Goal: Information Seeking & Learning: Learn about a topic

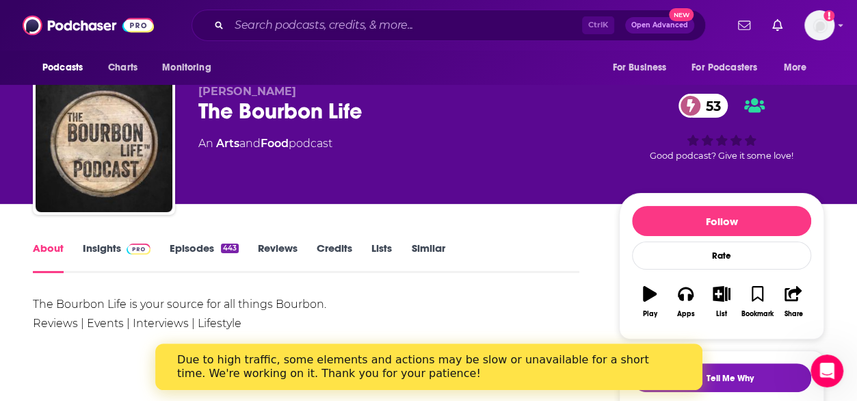
click at [94, 241] on div "About Insights Episodes 443 Reviews Credits Lists Similar" at bounding box center [306, 256] width 547 height 34
click at [101, 255] on link "Insights" at bounding box center [117, 257] width 68 height 31
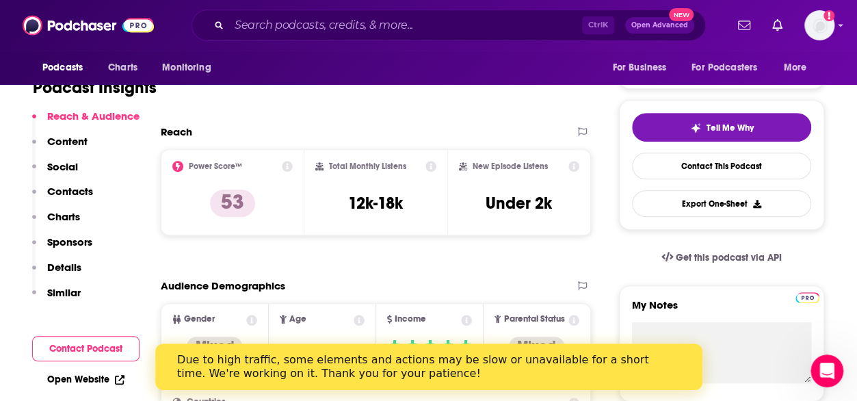
scroll to position [281, 0]
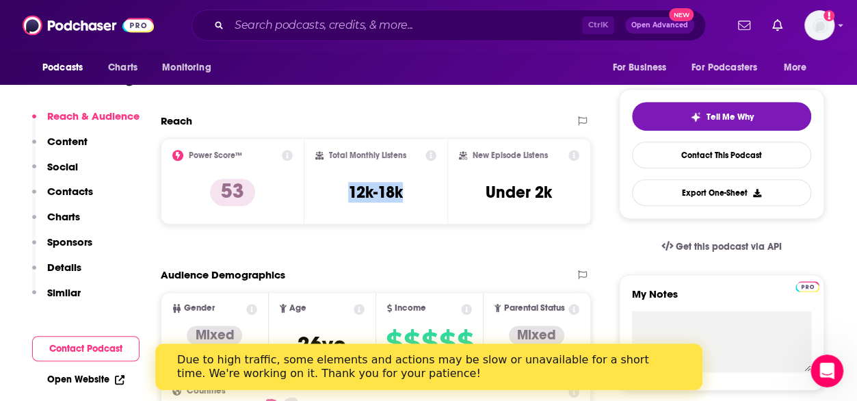
drag, startPoint x: 382, startPoint y: 206, endPoint x: 324, endPoint y: 199, distance: 58.6
click at [324, 199] on div "Total Monthly Listens 12k-18k" at bounding box center [376, 181] width 122 height 63
copy h3 "12k-18k"
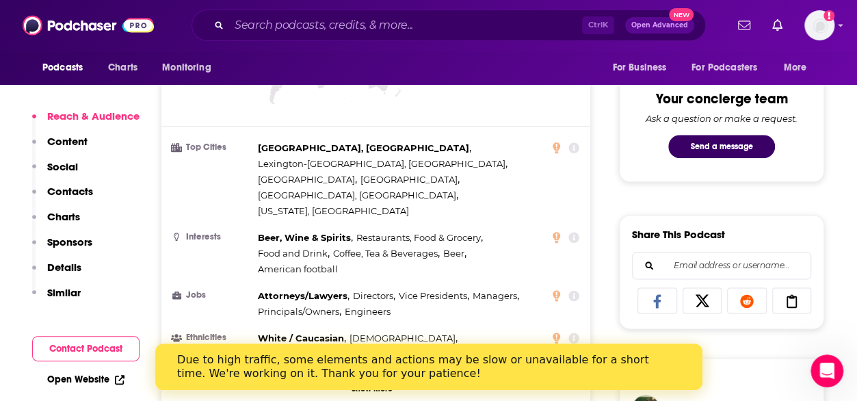
scroll to position [694, 0]
click at [364, 375] on button "Show More" at bounding box center [375, 387] width 407 height 25
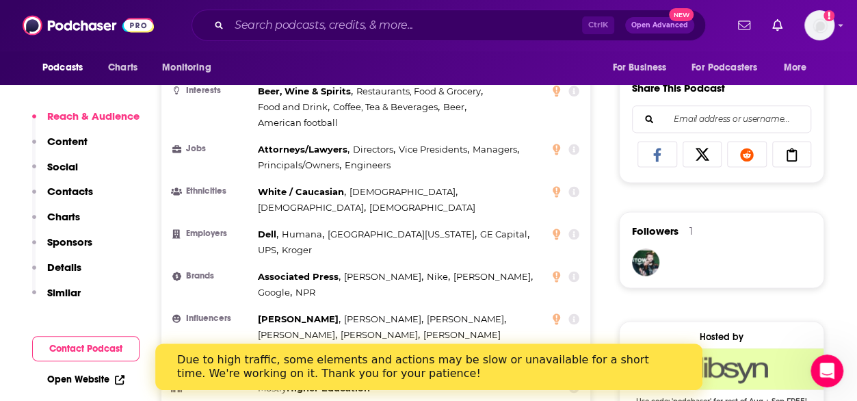
scroll to position [841, 0]
